Goal: Information Seeking & Learning: Learn about a topic

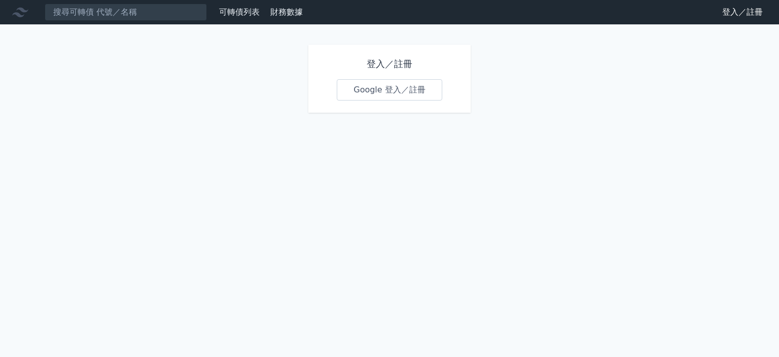
click at [400, 95] on link "Google 登入／註冊" at bounding box center [390, 89] width 106 height 21
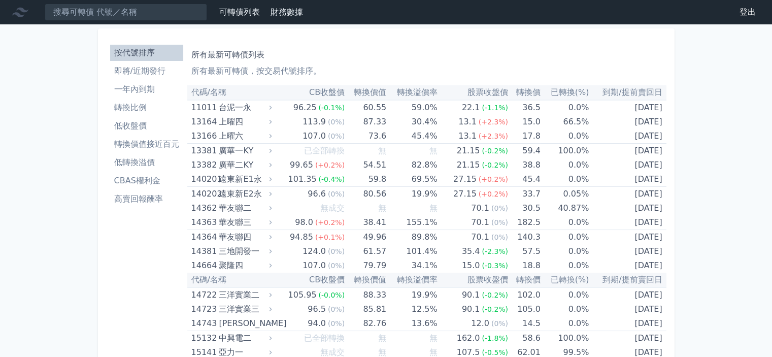
click at [152, 124] on li "低收盤價" at bounding box center [146, 126] width 73 height 12
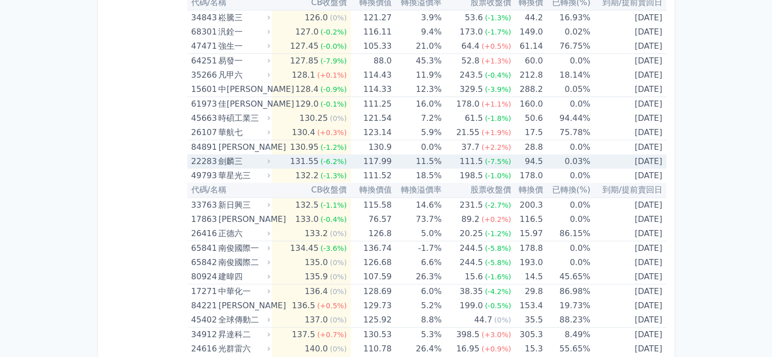
scroll to position [4414, 0]
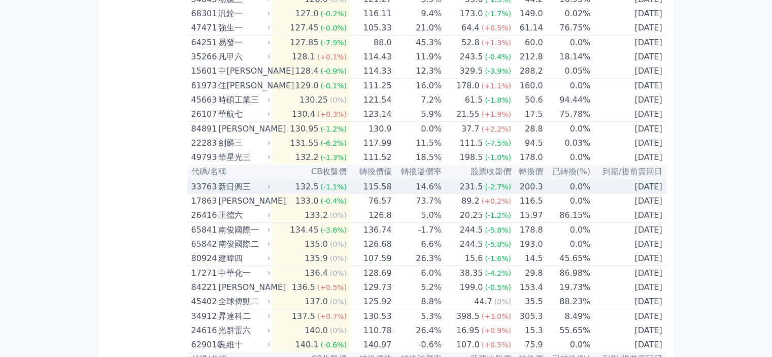
click at [226, 180] on div "新日興三" at bounding box center [243, 187] width 50 height 14
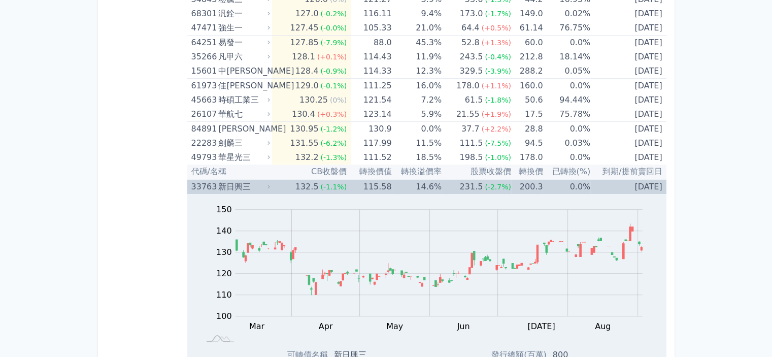
scroll to position [4465, 0]
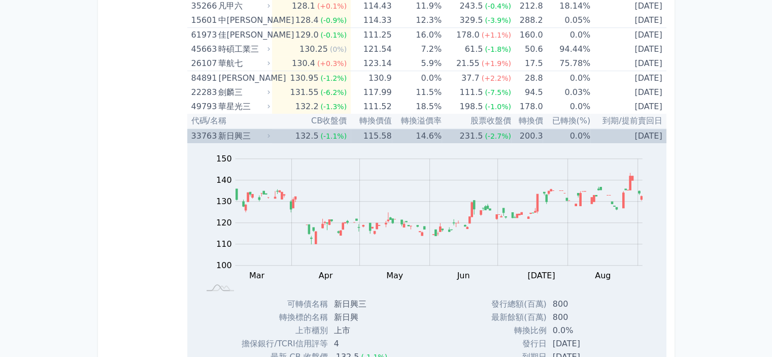
click at [231, 130] on div "新日興三" at bounding box center [243, 136] width 50 height 14
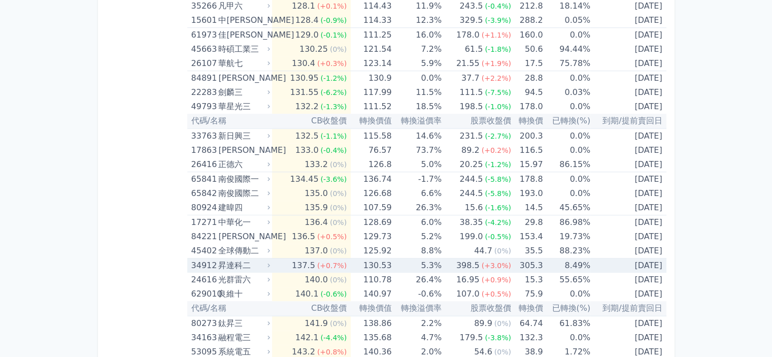
click at [262, 258] on div "昇達科二" at bounding box center [243, 265] width 50 height 14
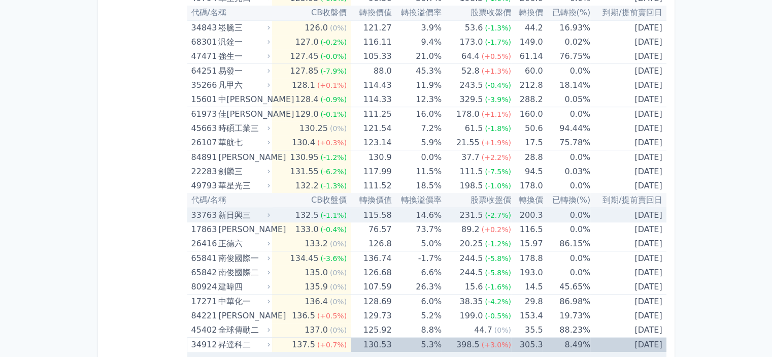
scroll to position [4364, 0]
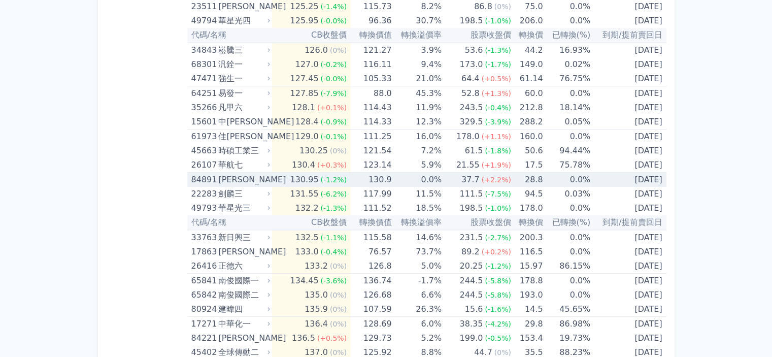
click at [246, 173] on div "[PERSON_NAME]" at bounding box center [243, 180] width 50 height 14
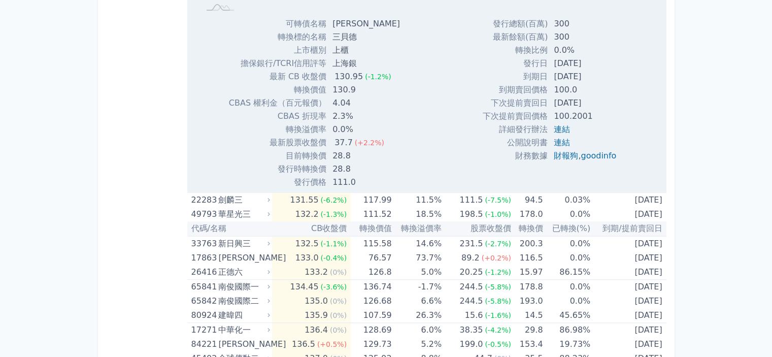
scroll to position [4769, 0]
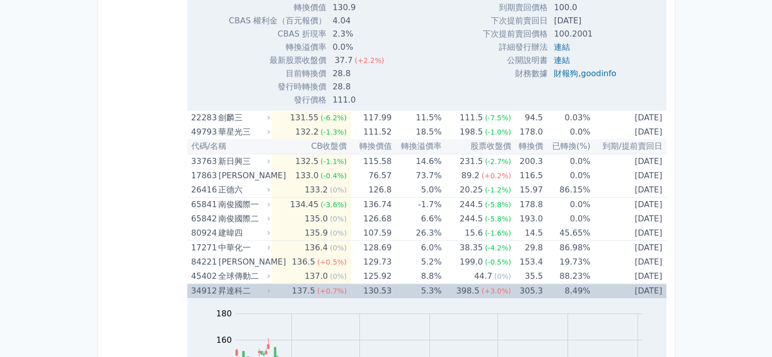
click at [213, 284] on div "34912" at bounding box center [203, 291] width 25 height 14
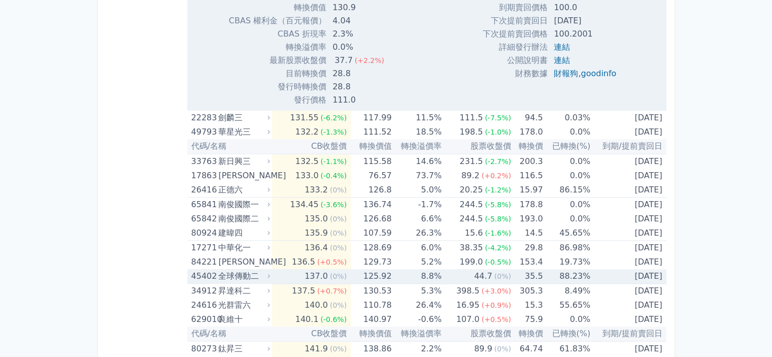
scroll to position [4820, 0]
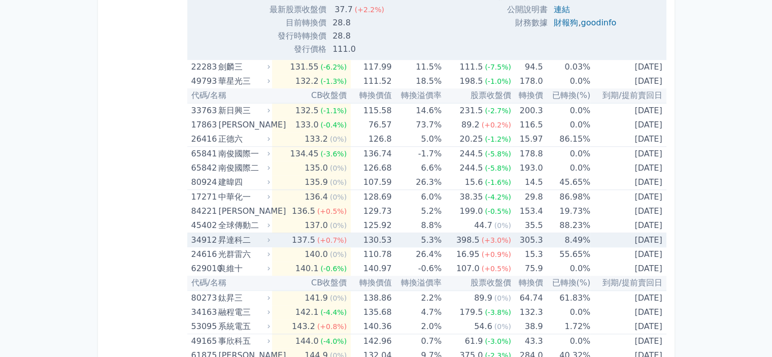
click at [196, 233] on div "34912" at bounding box center [203, 240] width 25 height 14
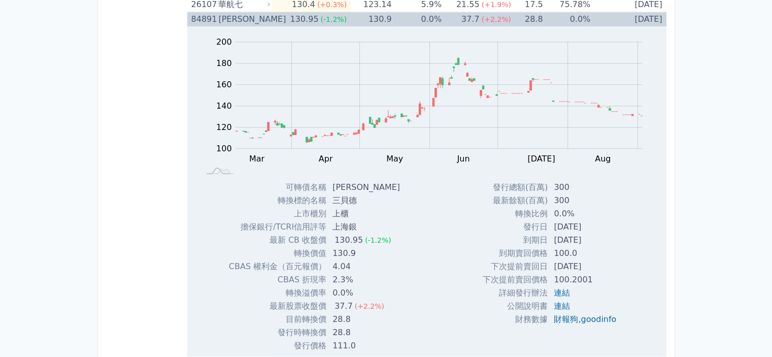
scroll to position [4414, 0]
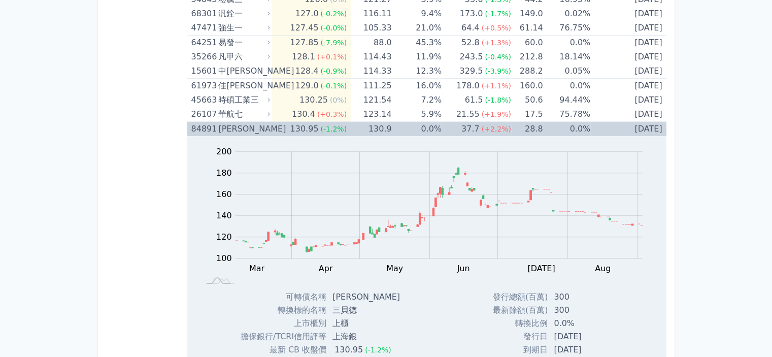
click at [215, 122] on div "84891" at bounding box center [203, 129] width 25 height 14
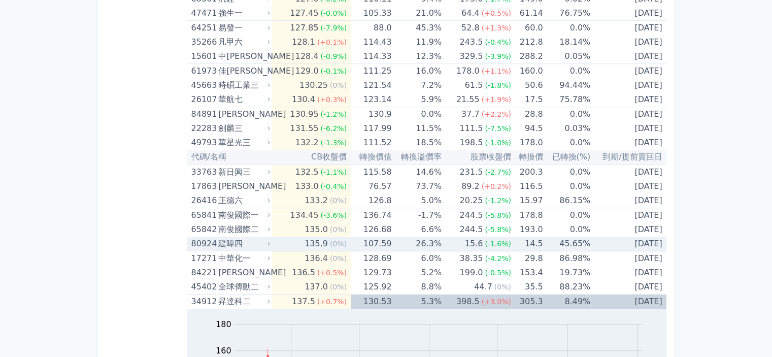
scroll to position [4364, 0]
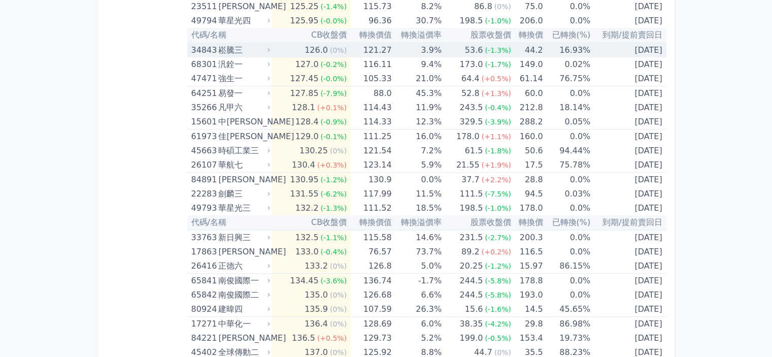
click at [248, 43] on div "崧騰三" at bounding box center [243, 50] width 50 height 14
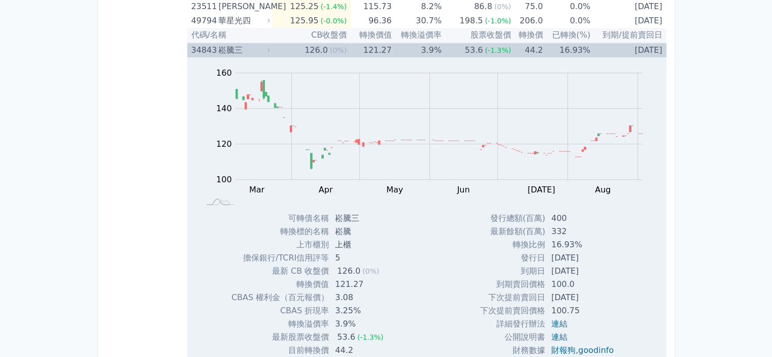
click at [248, 43] on div "崧騰三" at bounding box center [243, 50] width 50 height 14
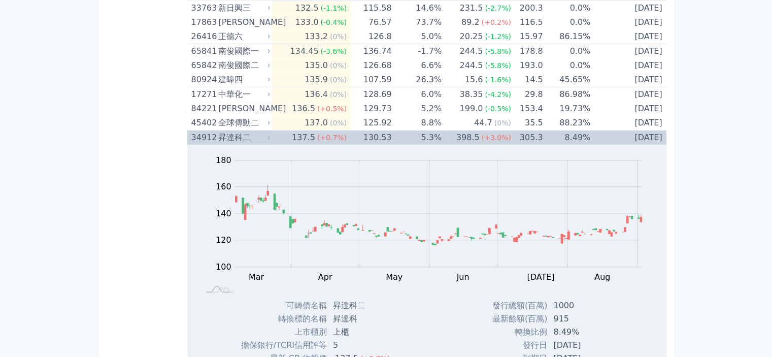
scroll to position [4617, 0]
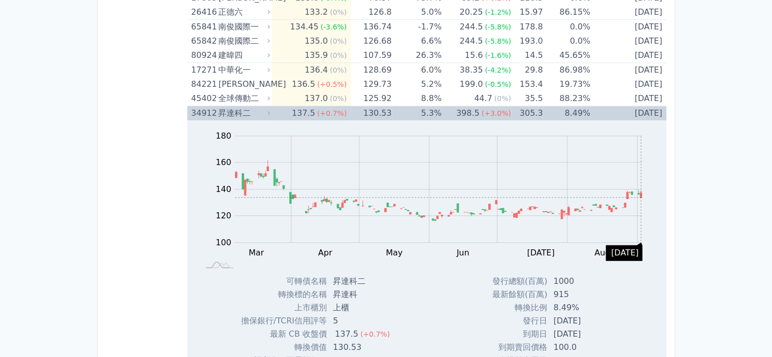
click at [641, 193] on icon "Series" at bounding box center [641, 195] width 2 height 5
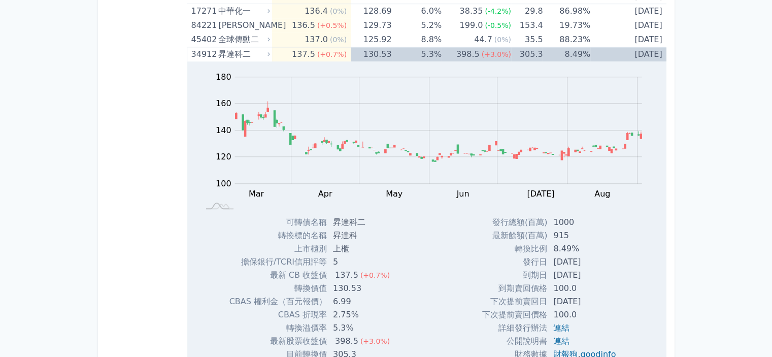
scroll to position [4668, 0]
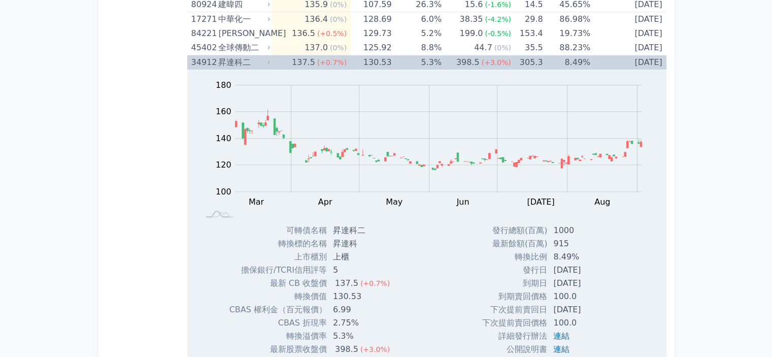
click at [225, 55] on div "昇達科二" at bounding box center [243, 62] width 50 height 14
